Goal: Go to known website: Access a specific website the user already knows

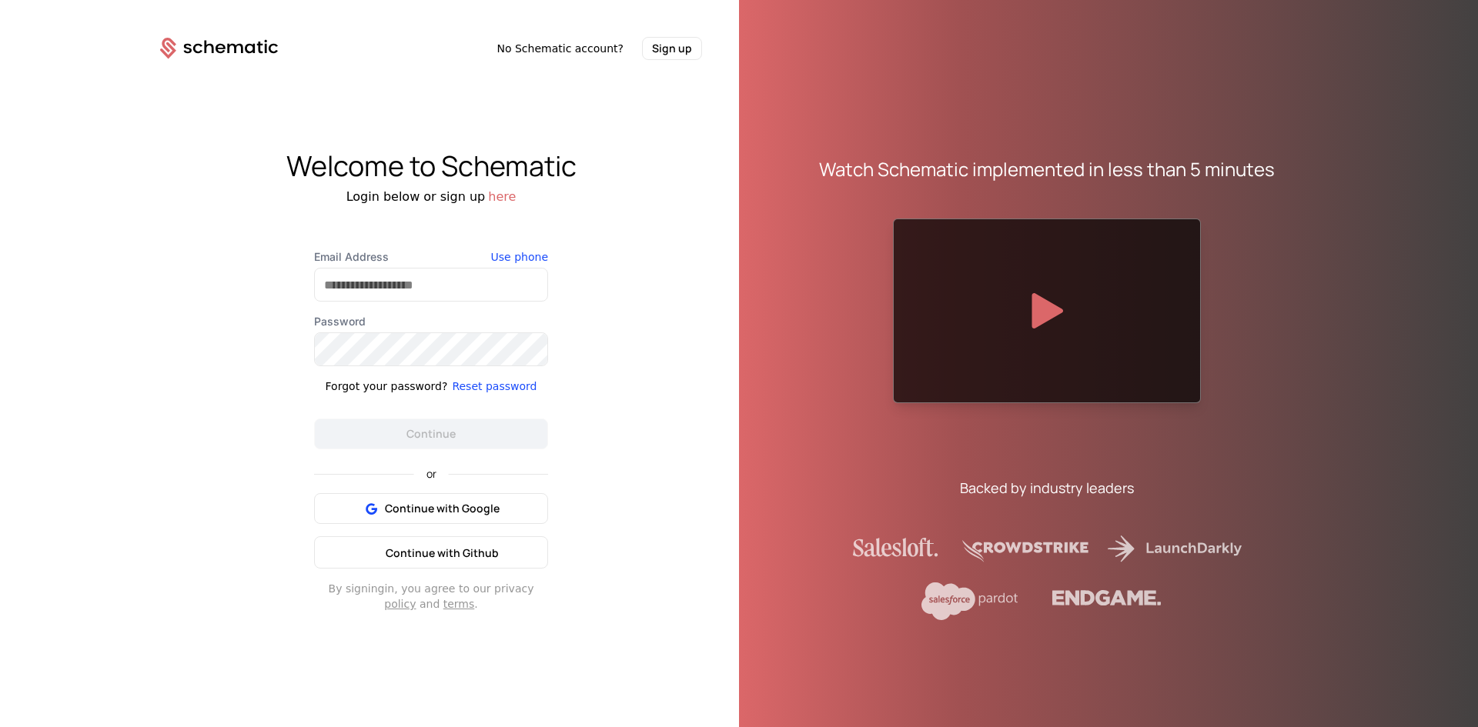
click at [493, 549] on span "Continue with Github" at bounding box center [442, 553] width 113 height 15
